Goal: Transaction & Acquisition: Purchase product/service

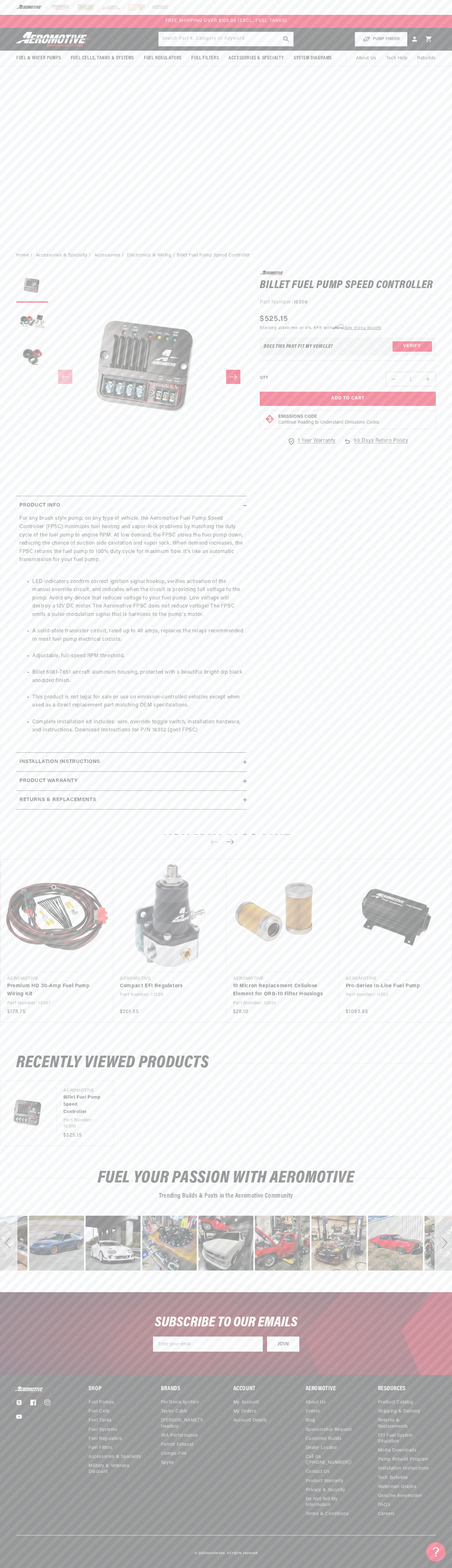
click at [15, 5] on div at bounding box center [226, 7] width 452 height 15
click at [446, 788] on section "0.0 star rating Write a review Billet Fuel Pump Speed Controller Billet Fuel Pu…" at bounding box center [226, 542] width 452 height 556
click at [111, 1563] on html "Skip to content Your cart Your cart is empty Loading... You may also like Subto…" at bounding box center [226, 784] width 452 height 1568
click at [29, 608] on ul "LED indicators confirm correct ignition signal hookup, verifies activation of t…" at bounding box center [132, 656] width 224 height 173
